Goal: Information Seeking & Learning: Learn about a topic

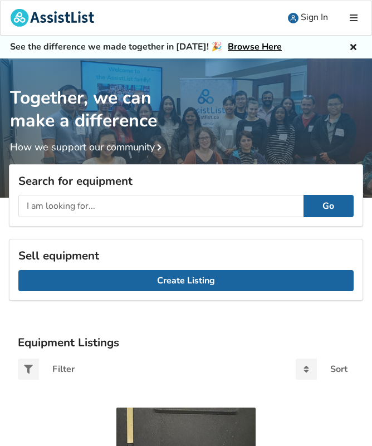
click at [94, 208] on input "text" at bounding box center [160, 206] width 285 height 22
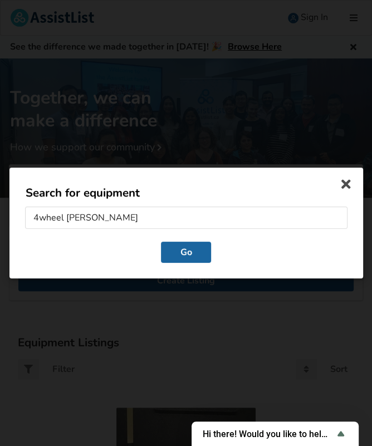
type input "4wheel [PERSON_NAME]"
click at [181, 249] on button "Go" at bounding box center [186, 252] width 50 height 21
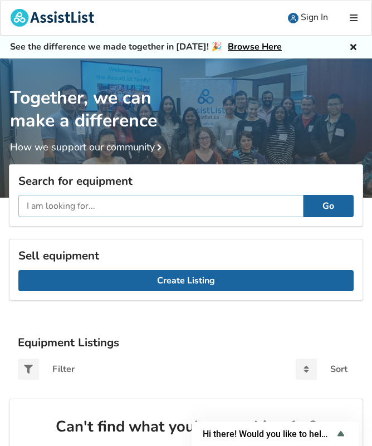
click at [109, 206] on input "text" at bounding box center [160, 206] width 285 height 22
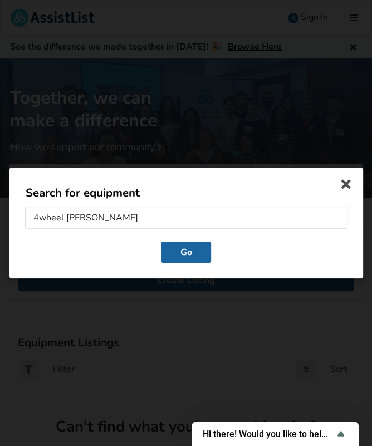
click at [197, 259] on button "Go" at bounding box center [186, 252] width 50 height 21
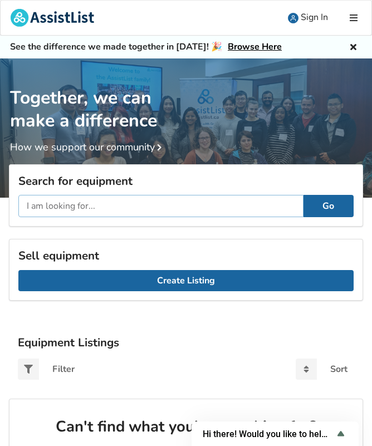
click at [124, 210] on input "text" at bounding box center [160, 206] width 285 height 22
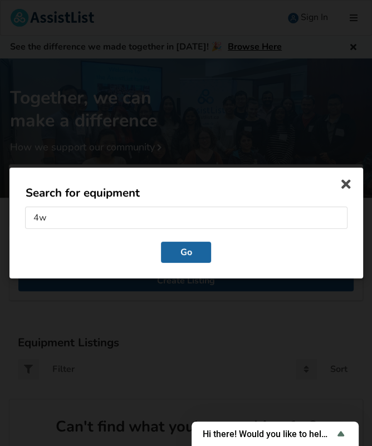
type input "4"
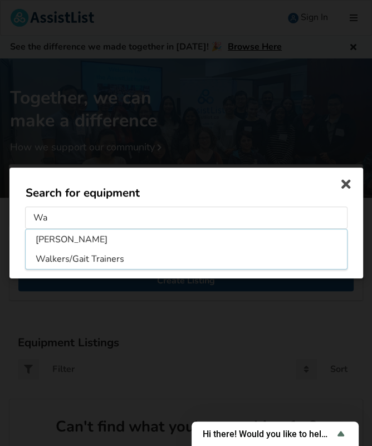
click at [52, 239] on li "[PERSON_NAME]" at bounding box center [186, 240] width 317 height 18
type input "[PERSON_NAME]"
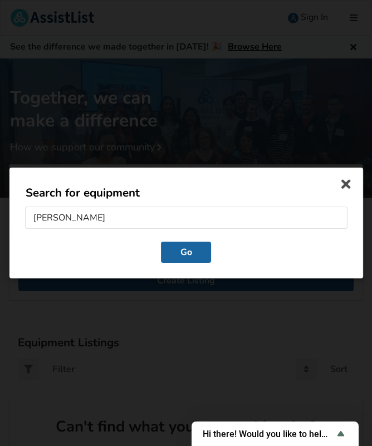
click at [181, 254] on button "Go" at bounding box center [186, 252] width 50 height 21
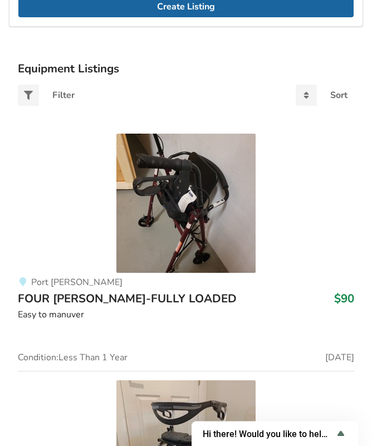
scroll to position [275, 0]
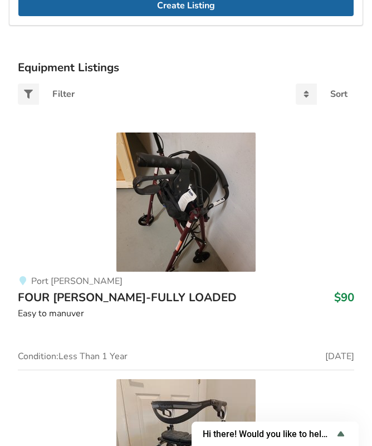
click at [178, 204] on img at bounding box center [185, 202] width 139 height 139
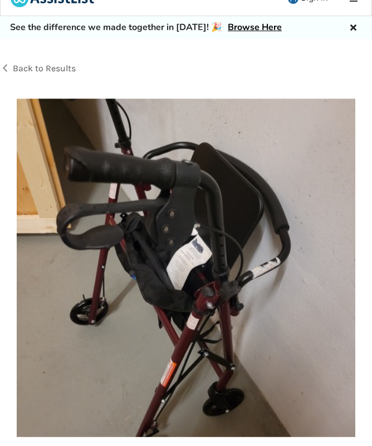
scroll to position [19, 0]
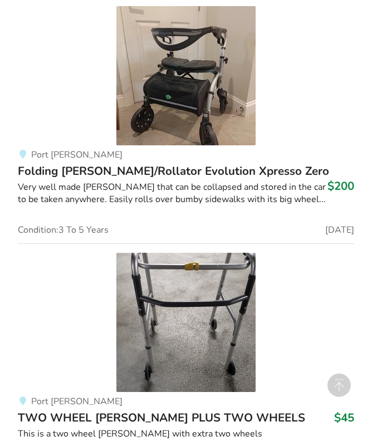
scroll to position [650, 0]
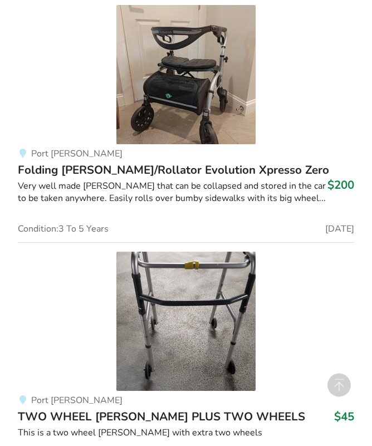
click at [181, 100] on img at bounding box center [185, 74] width 139 height 139
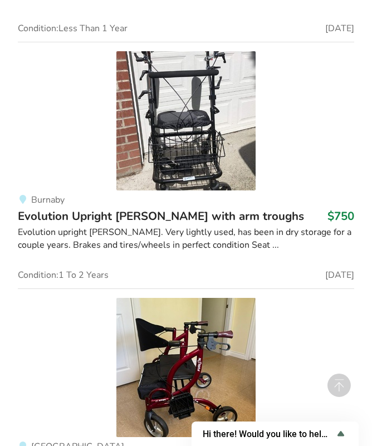
scroll to position [3468, 0]
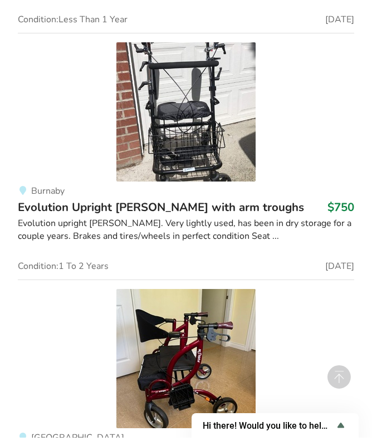
click at [183, 112] on img at bounding box center [185, 120] width 139 height 139
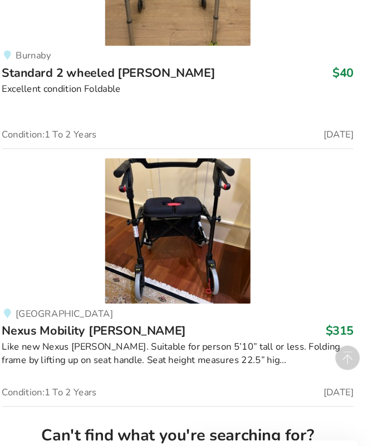
scroll to position [6103, 0]
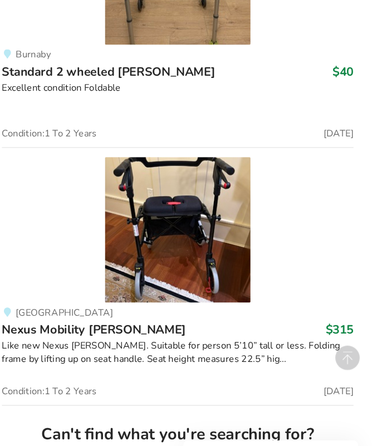
click at [169, 207] on img at bounding box center [185, 219] width 139 height 139
